Goal: Navigation & Orientation: Go to known website

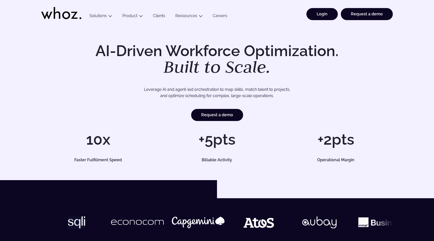
click at [322, 14] on link "Login" at bounding box center [322, 14] width 31 height 12
click at [328, 12] on link "Login" at bounding box center [322, 14] width 31 height 12
